Goal: Information Seeking & Learning: Find specific page/section

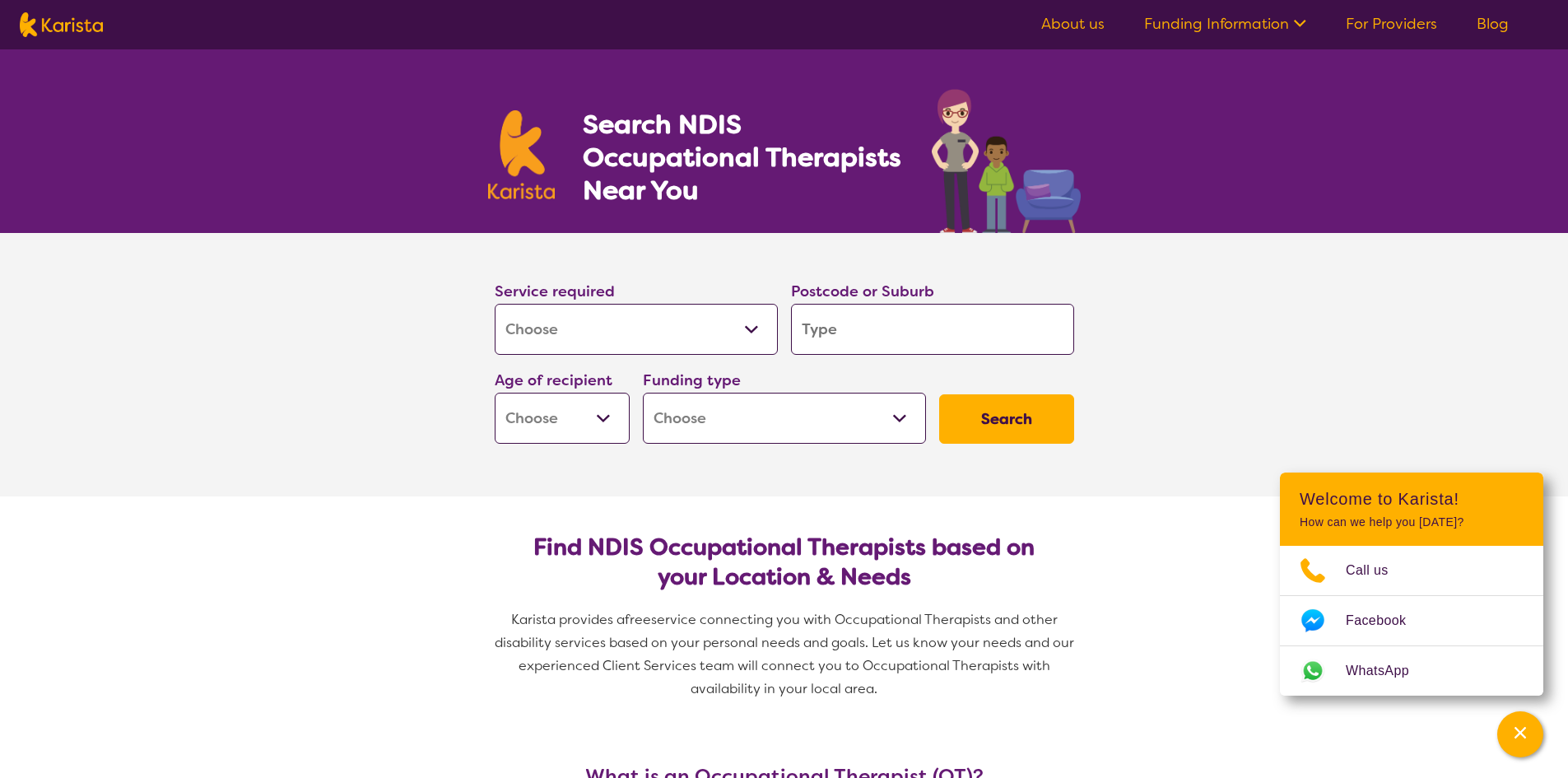
select select "[MEDICAL_DATA]"
click at [865, 325] on input "search" at bounding box center [933, 329] width 283 height 51
type input "3"
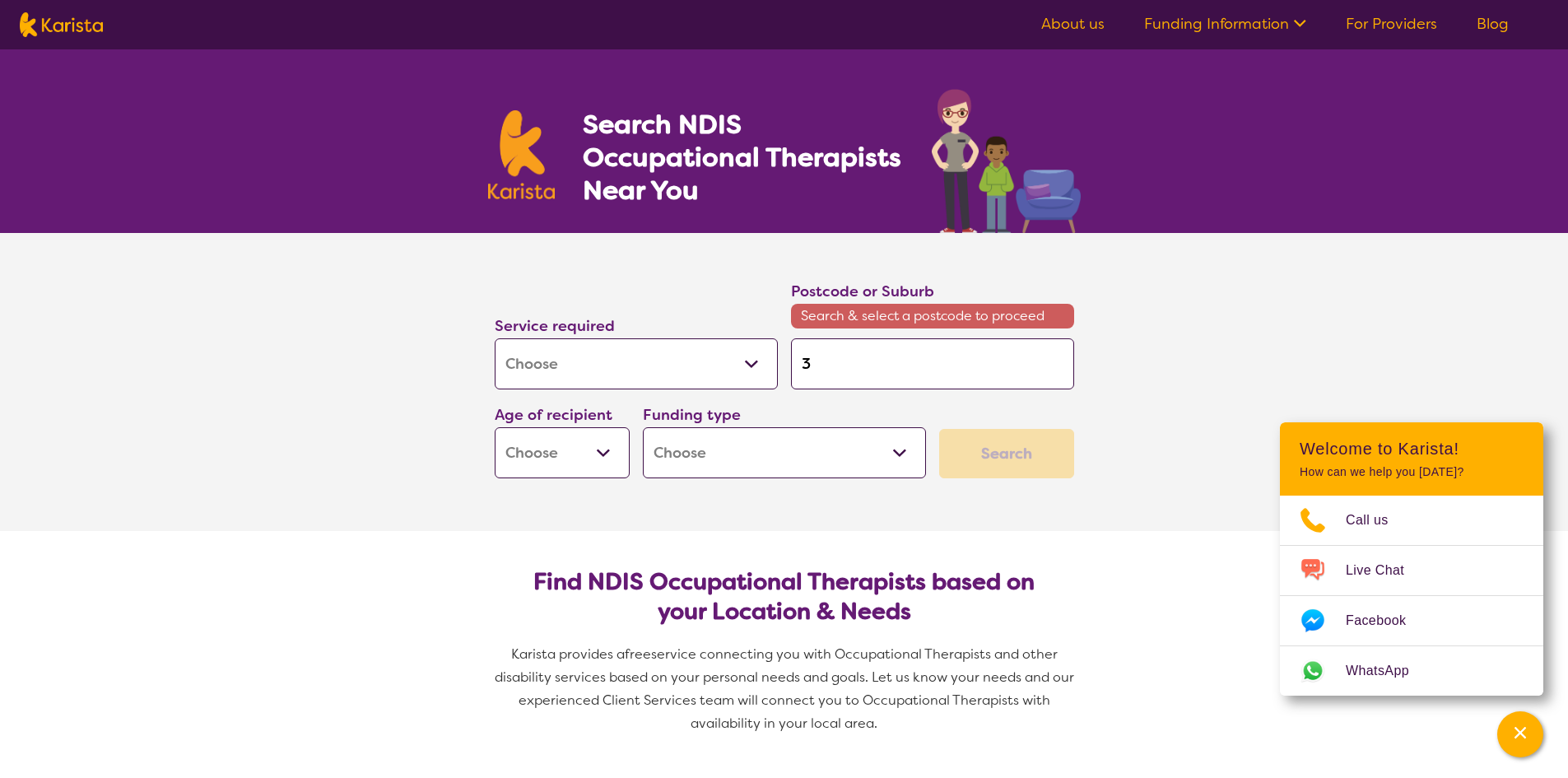
type input "31"
click at [883, 378] on input "31" at bounding box center [933, 364] width 283 height 51
type input "319"
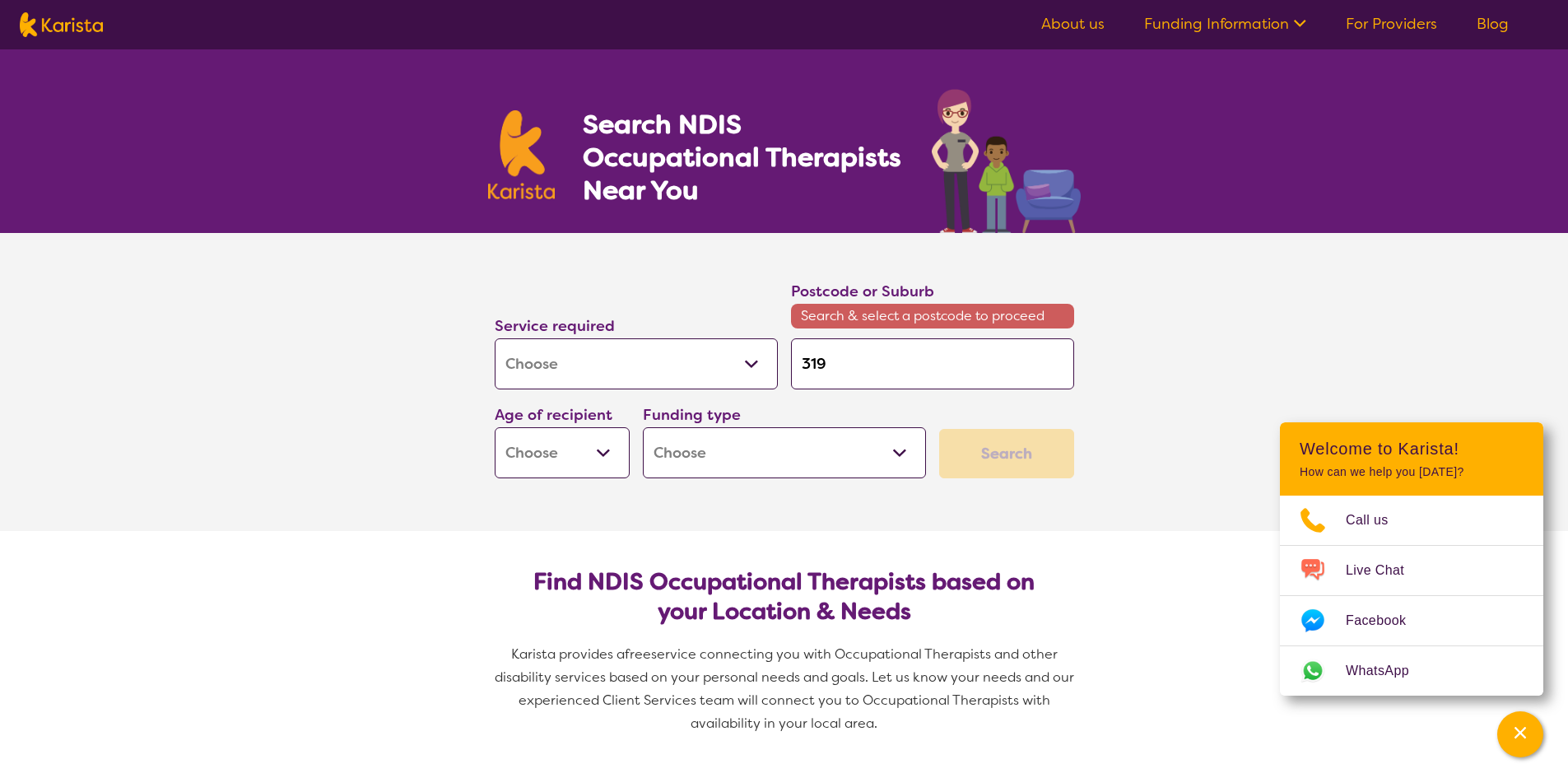
type input "3196"
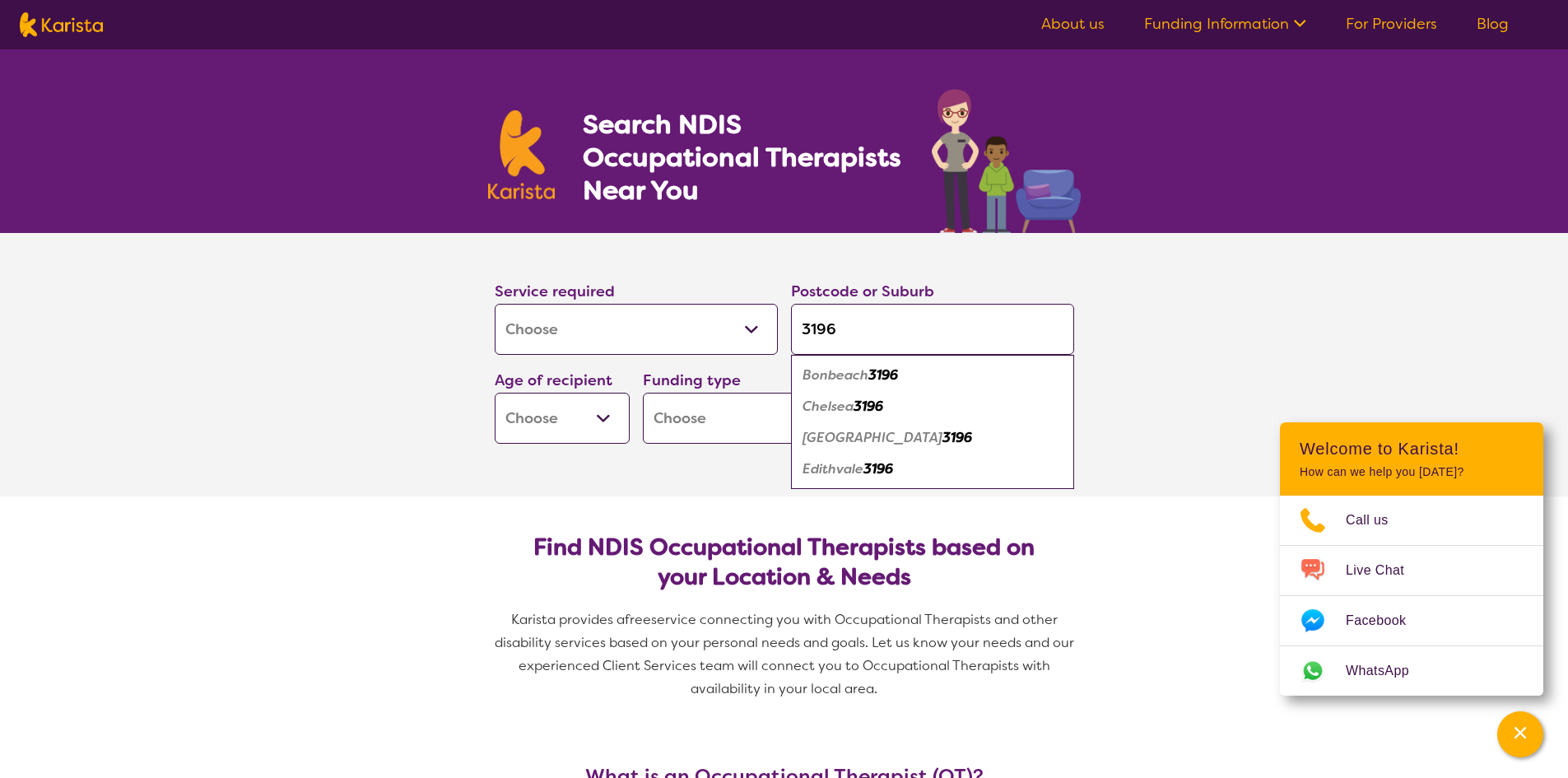
type input "3196"
click at [835, 440] on em "[GEOGRAPHIC_DATA]" at bounding box center [872, 437] width 140 height 18
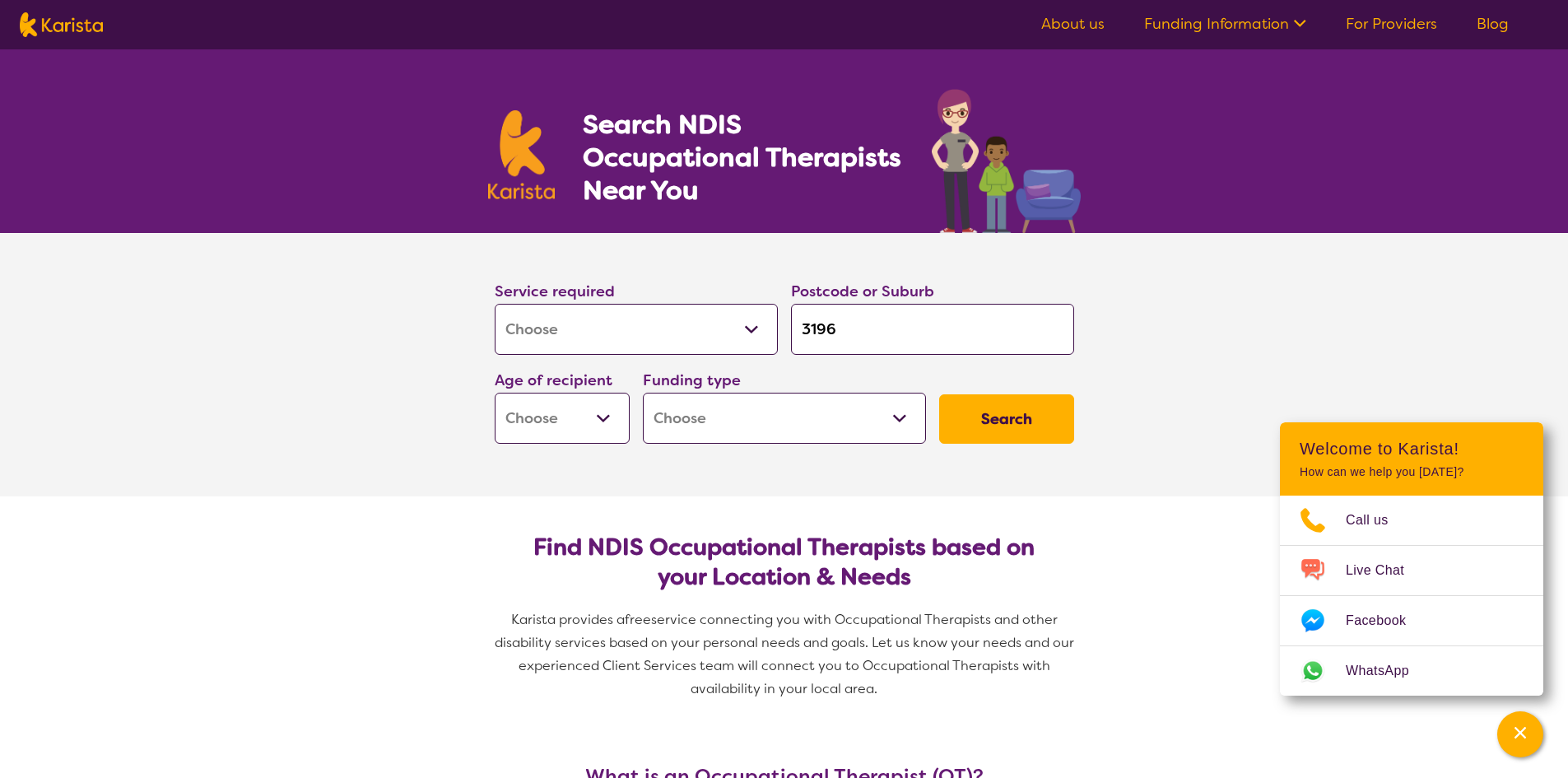
click at [620, 406] on select "Early Childhood - 0 to 9 Child - 10 to 11 Adolescent - 12 to 17 Adult - 18 to 6…" at bounding box center [562, 418] width 135 height 51
select select "AD"
click at [495, 393] on select "Early Childhood - 0 to 9 Child - 10 to 11 Adolescent - 12 to 17 Adult - 18 to 6…" at bounding box center [562, 418] width 135 height 51
select select "AD"
click at [845, 419] on select "Home Care Package (HCP) National Disability Insurance Scheme (NDIS) I don't know" at bounding box center [784, 418] width 283 height 51
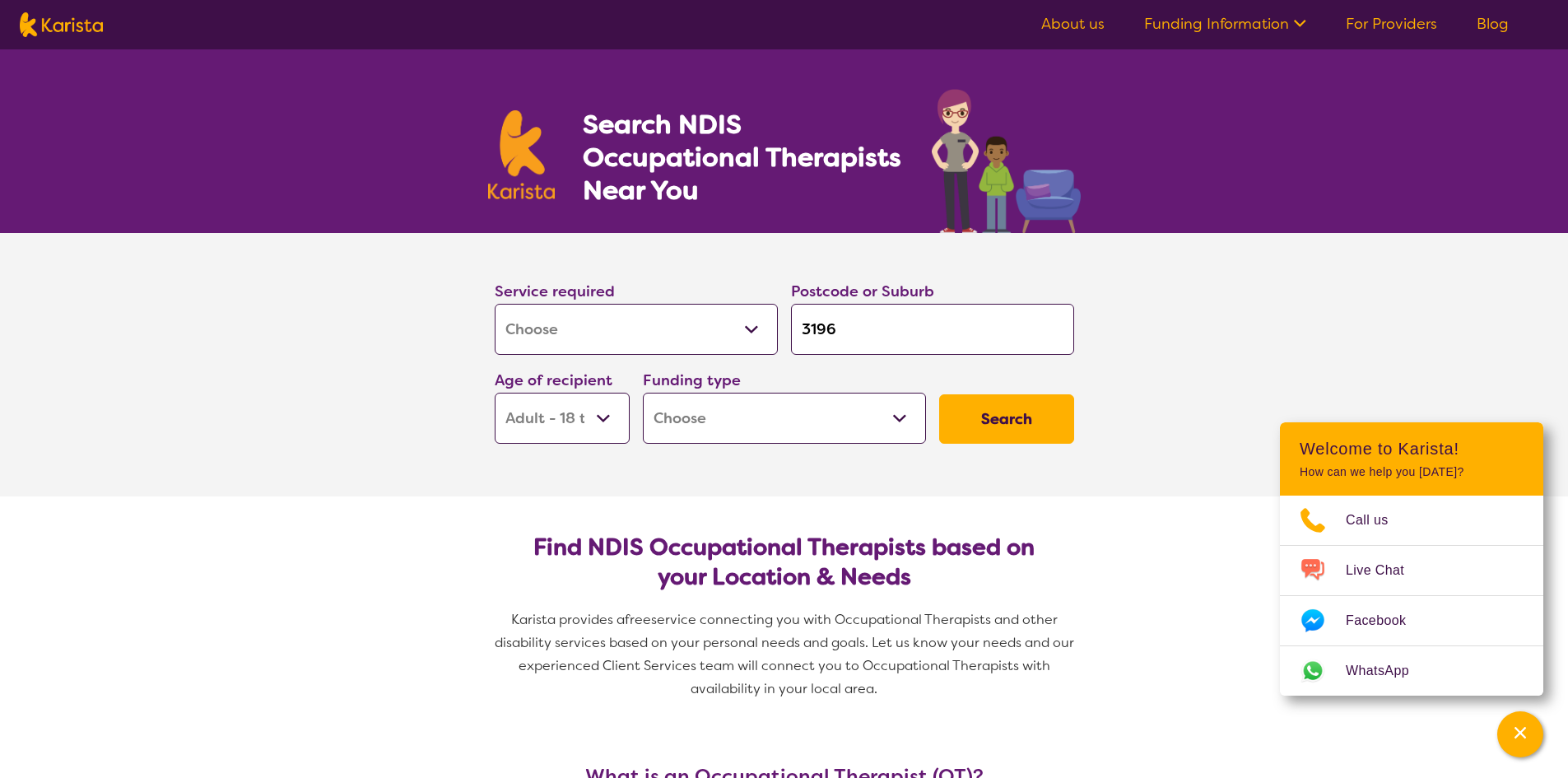
select select "NDIS"
click at [643, 393] on select "Home Care Package (HCP) National Disability Insurance Scheme (NDIS) I don't know" at bounding box center [784, 418] width 283 height 51
select select "NDIS"
click at [1021, 411] on button "Search" at bounding box center [1007, 419] width 135 height 49
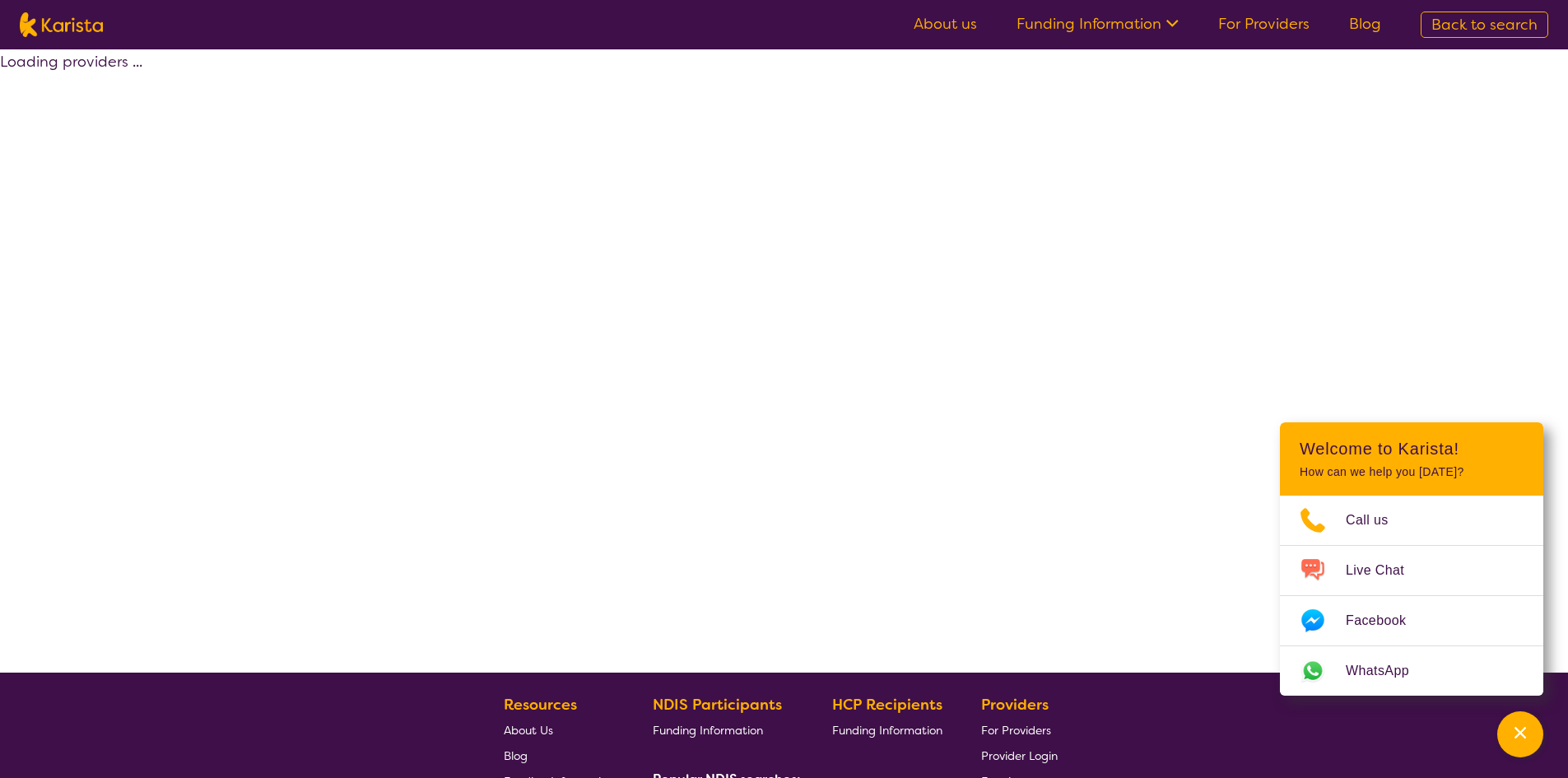
select select "by_score"
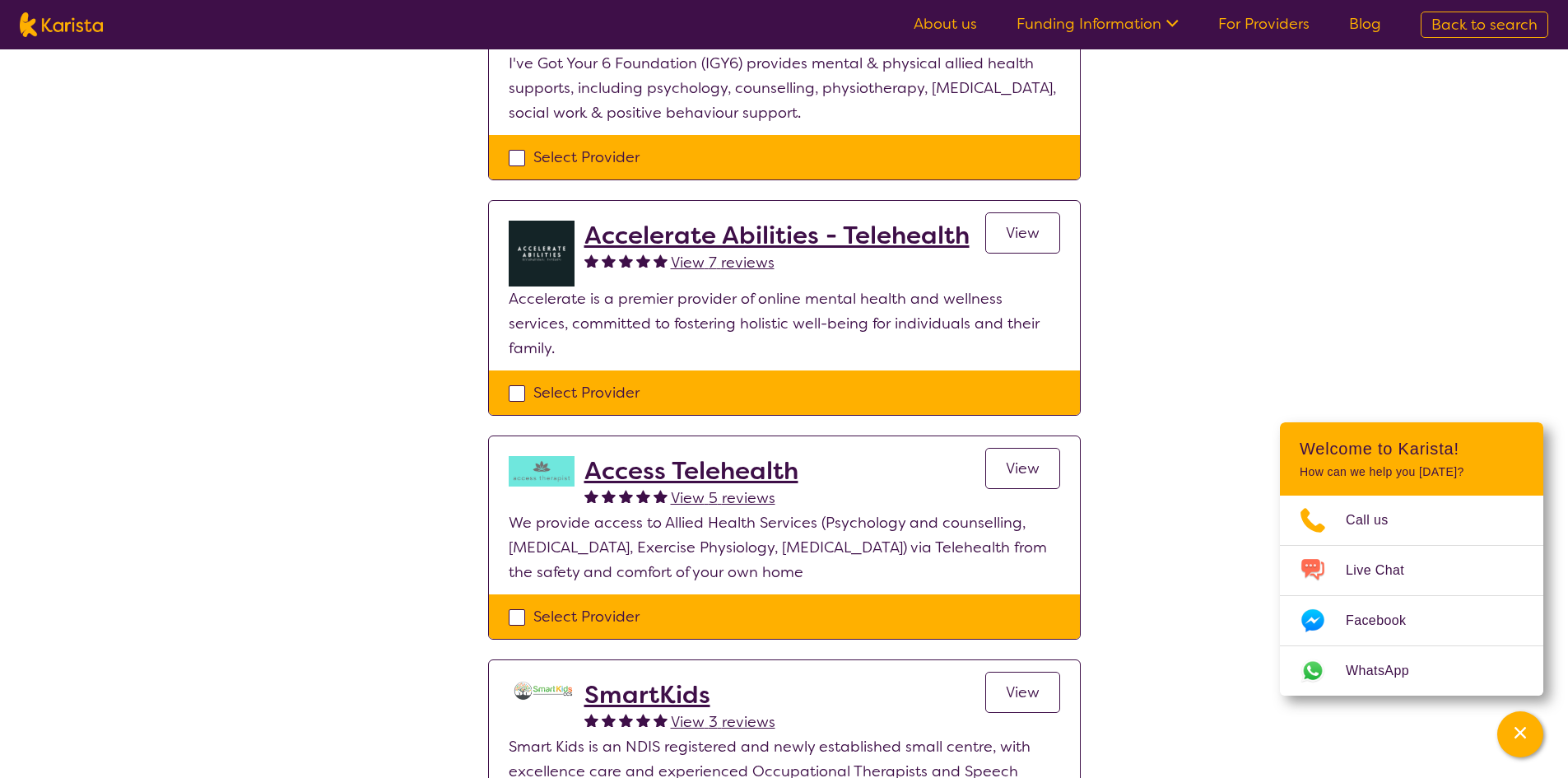
scroll to position [905, 0]
